Goal: Navigation & Orientation: Find specific page/section

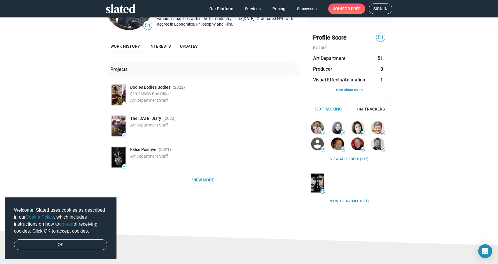
scroll to position [25, 0]
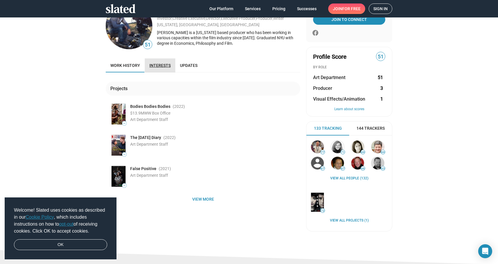
click at [170, 59] on link "Interests" at bounding box center [160, 66] width 31 height 14
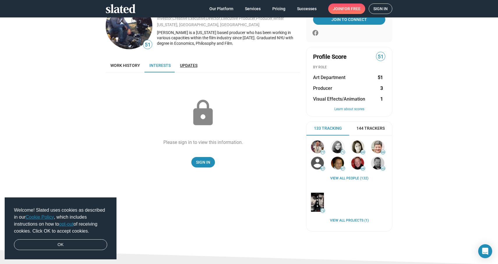
click at [189, 61] on link "Updates" at bounding box center [188, 66] width 27 height 14
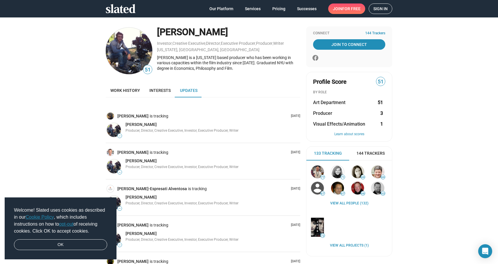
click at [134, 53] on img at bounding box center [129, 51] width 47 height 47
click at [122, 50] on img at bounding box center [129, 51] width 47 height 47
